Goal: Find specific page/section: Find specific page/section

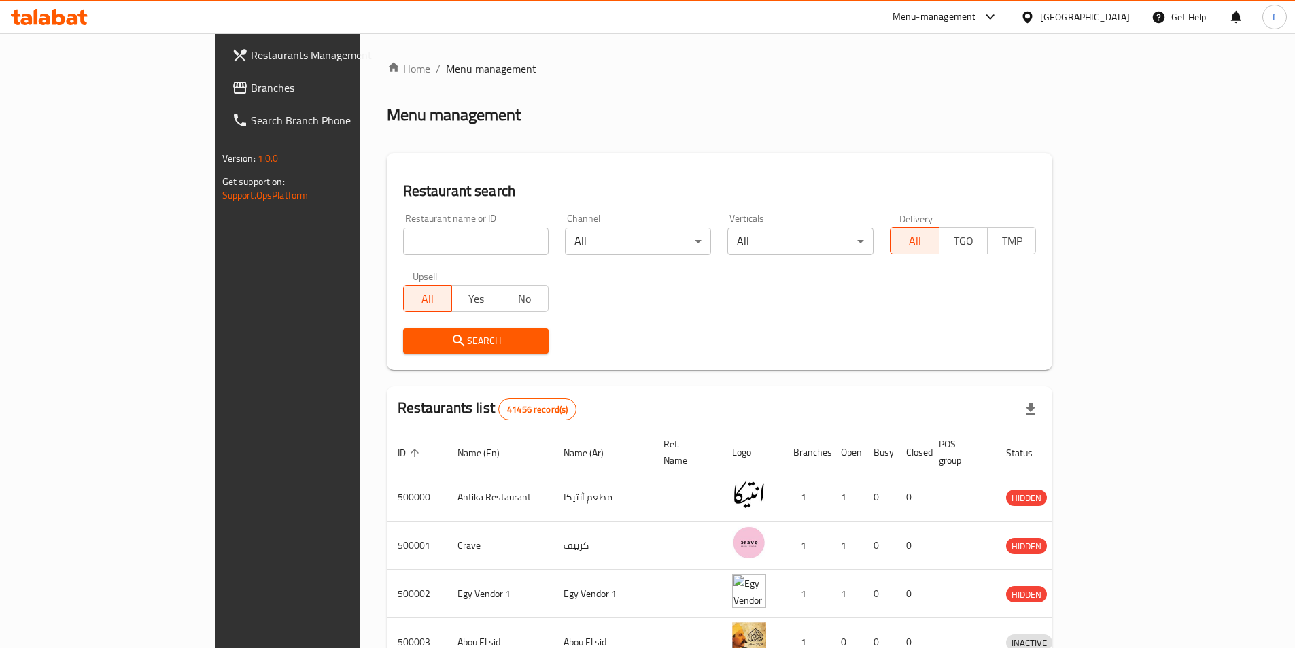
click at [438, 247] on input "search" at bounding box center [476, 241] width 146 height 27
paste input "17616"
type input "17616"
click button "Search" at bounding box center [476, 340] width 146 height 25
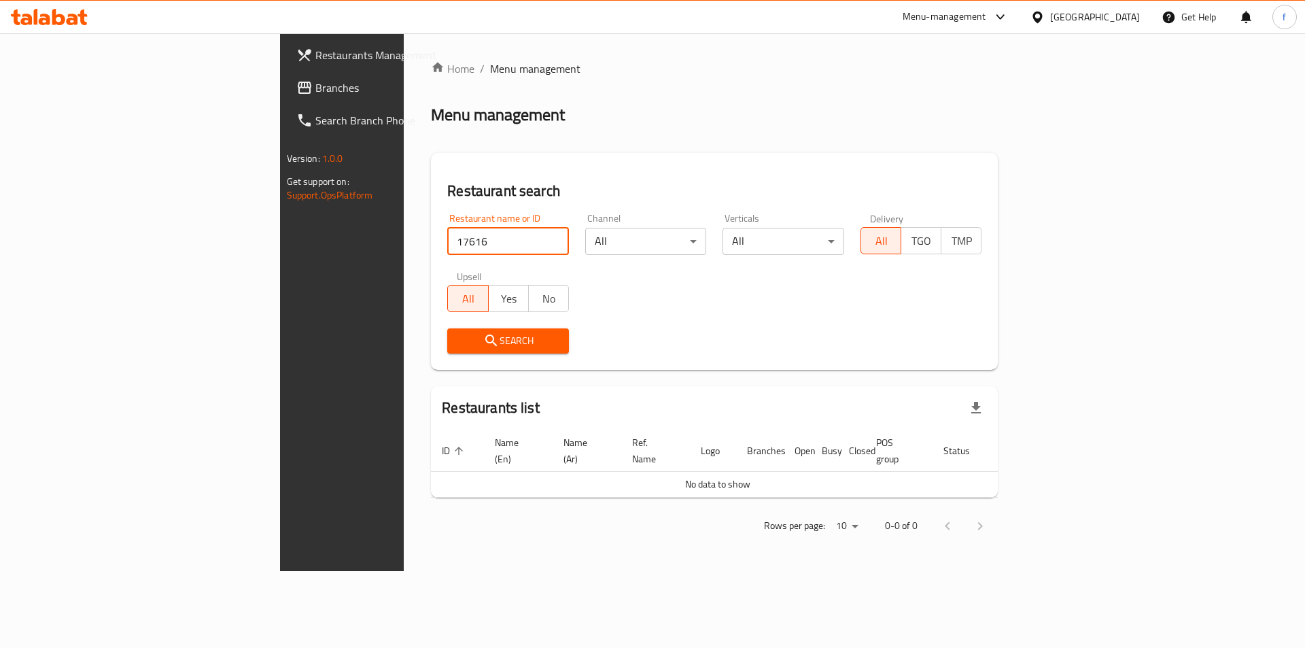
click at [286, 66] on link "Restaurants Management" at bounding box center [392, 55] width 213 height 33
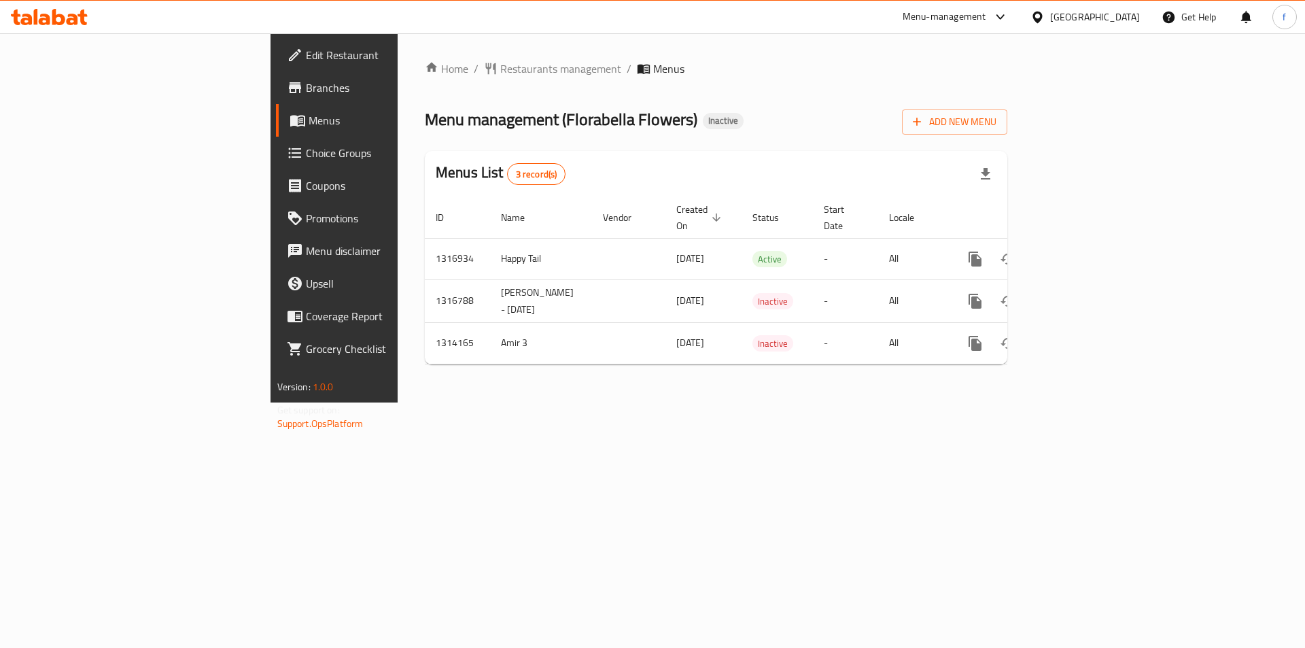
click at [306, 92] on span "Branches" at bounding box center [392, 88] width 172 height 16
click at [289, 93] on icon at bounding box center [295, 87] width 12 height 11
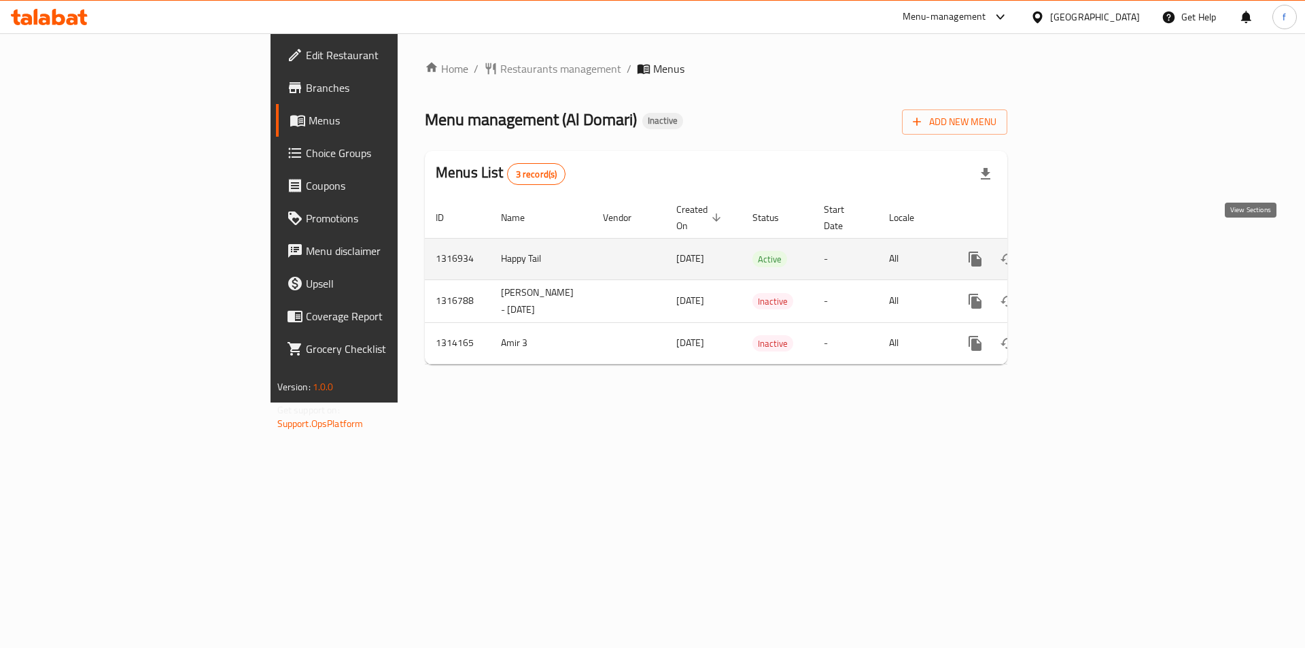
click at [1082, 251] on icon "enhanced table" at bounding box center [1073, 259] width 16 height 16
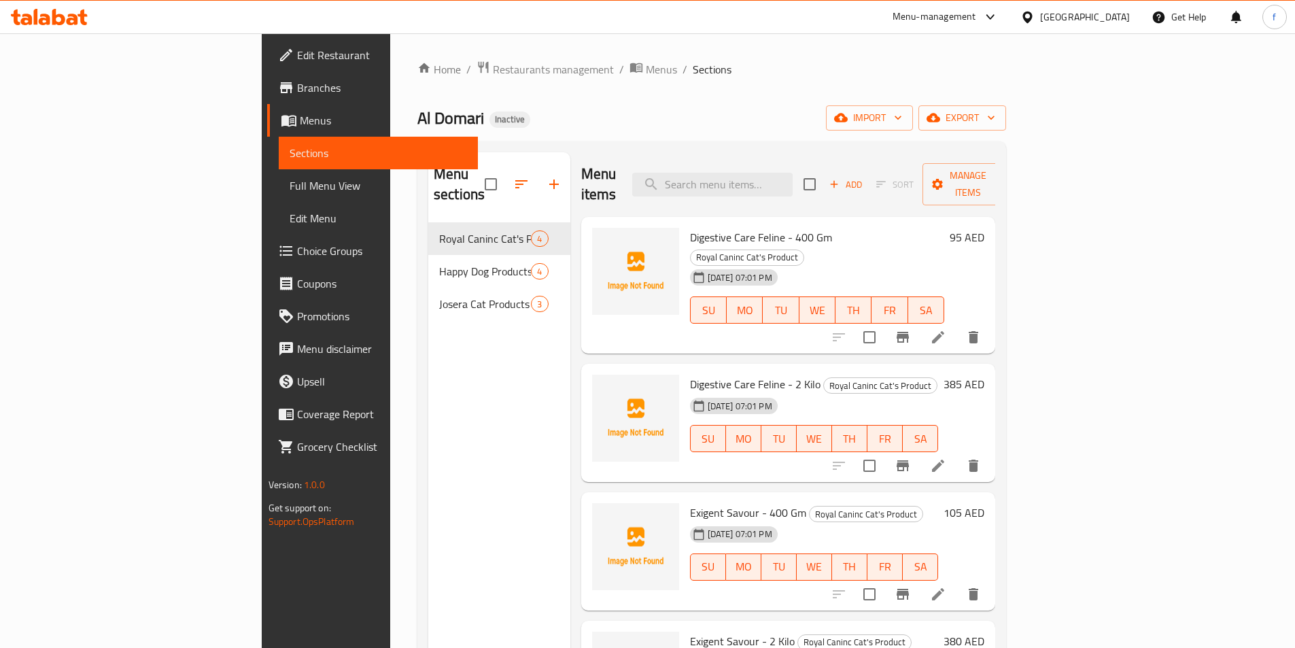
click at [300, 121] on span "Menus" at bounding box center [383, 120] width 167 height 16
